Goal: Information Seeking & Learning: Learn about a topic

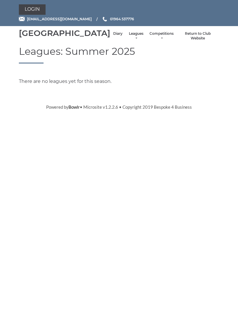
click at [128, 40] on link "Leagues" at bounding box center [135, 36] width 15 height 10
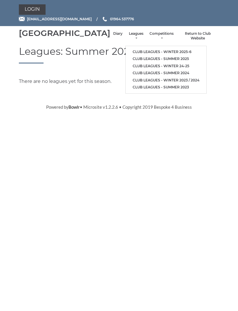
click at [155, 52] on link "Club leagues - Winter 2025-6" at bounding box center [166, 51] width 81 height 7
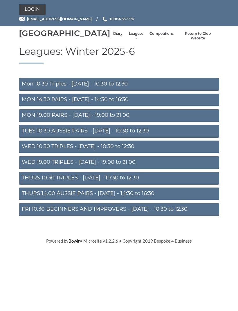
click at [121, 169] on link "WED 19.00 TRIPLES - Wednesday - 19:00 to 21:00" at bounding box center [119, 162] width 200 height 13
